Goal: Navigation & Orientation: Go to known website

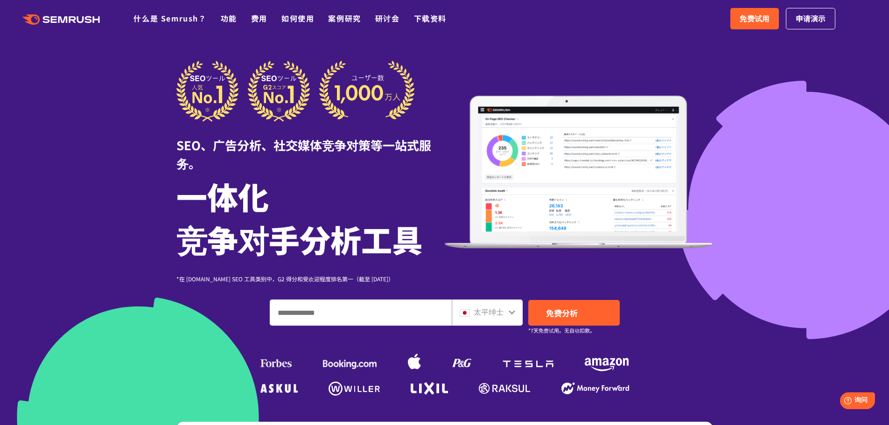
click at [84, 15] on icon ".cls {fill: #FF642D;}" at bounding box center [61, 19] width 105 height 10
click at [425, 14] on font "下载资料" at bounding box center [430, 18] width 33 height 11
